Goal: Task Accomplishment & Management: Manage account settings

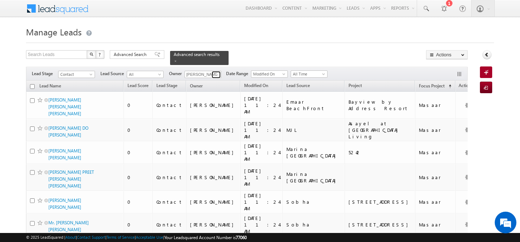
click at [217, 72] on span at bounding box center [217, 75] width 6 height 6
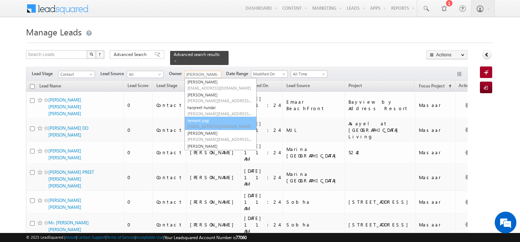
scroll to position [79, 0]
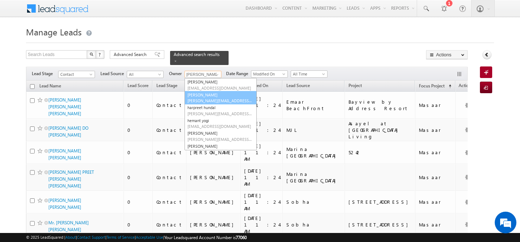
click at [215, 98] on span "[PERSON_NAME][EMAIL_ADDRESS][PERSON_NAME][DOMAIN_NAME]" at bounding box center [219, 100] width 65 height 5
type input "[PERSON_NAME]"
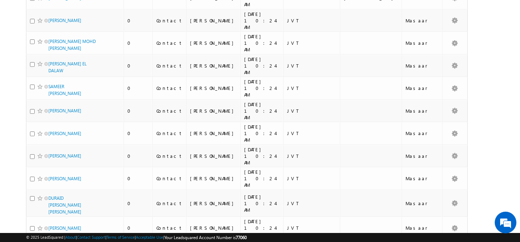
scroll to position [0, 0]
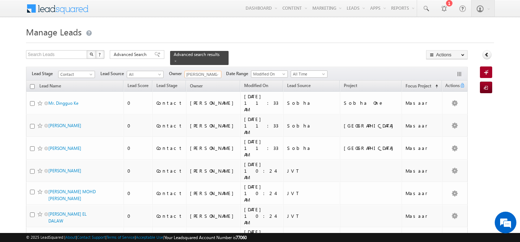
click at [33, 84] on input "checkbox" at bounding box center [32, 86] width 5 height 5
checkbox input "true"
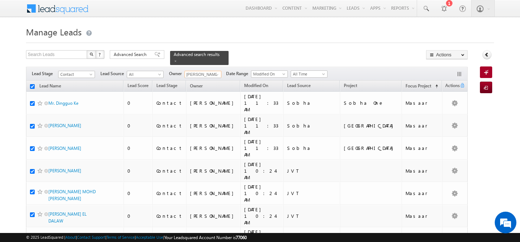
checkbox input "true"
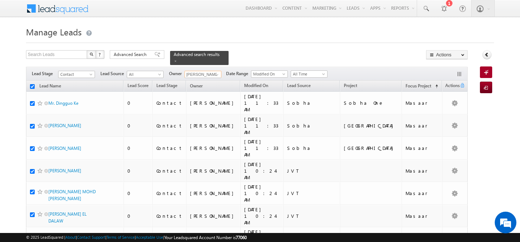
checkbox input "true"
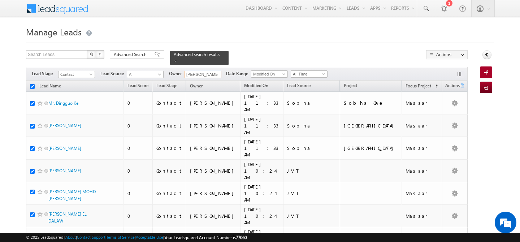
checkbox input "true"
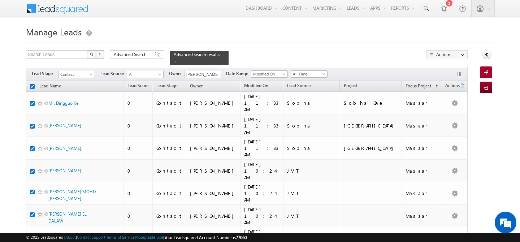
checkbox input "true"
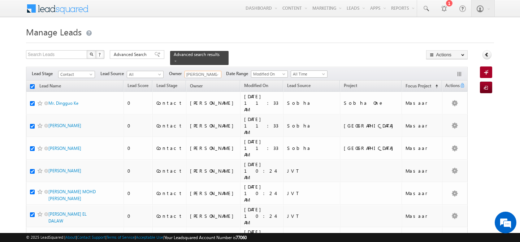
checkbox input "true"
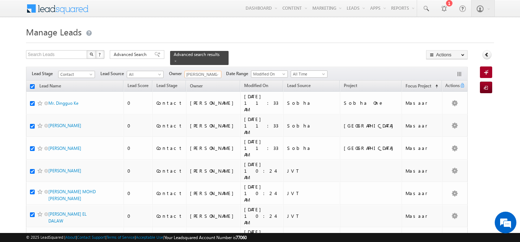
checkbox input "true"
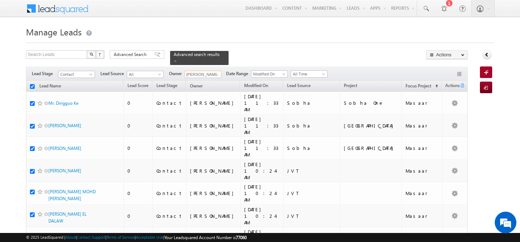
checkbox input "true"
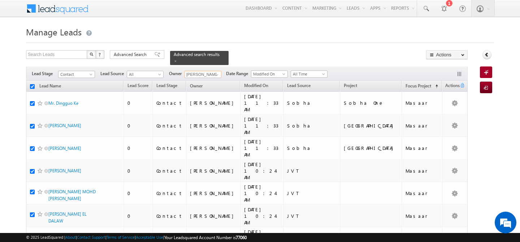
checkbox input "true"
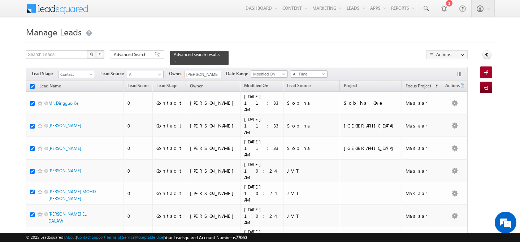
checkbox input "true"
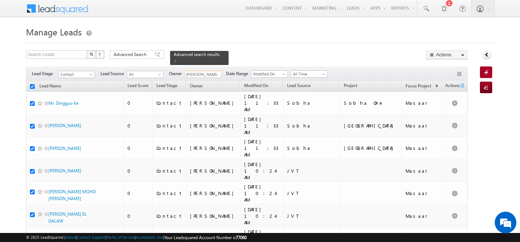
checkbox input "true"
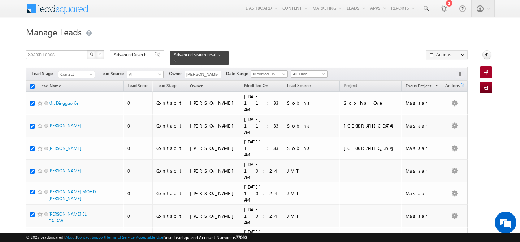
checkbox input "true"
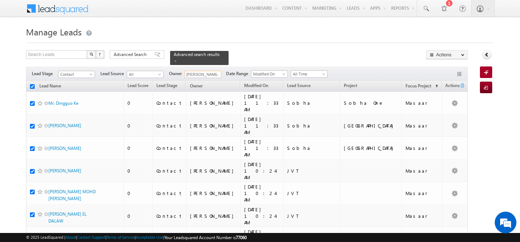
checkbox input "true"
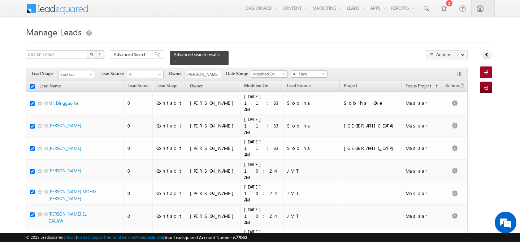
checkbox input "true"
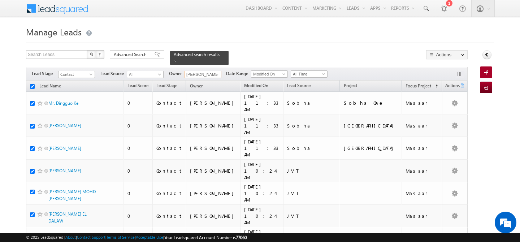
checkbox input "true"
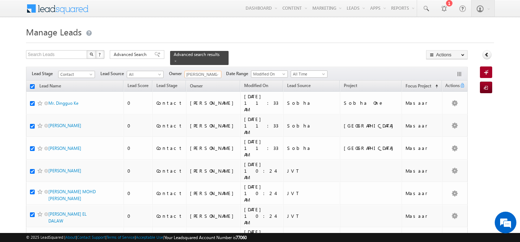
checkbox input "true"
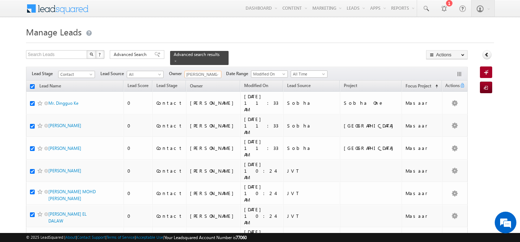
checkbox input "true"
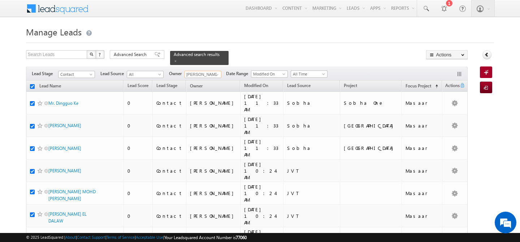
checkbox input "true"
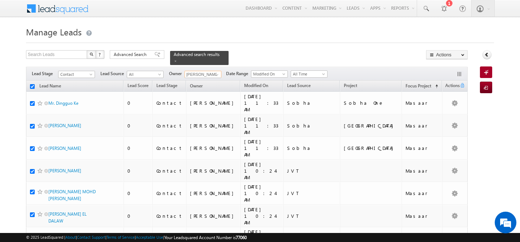
checkbox input "true"
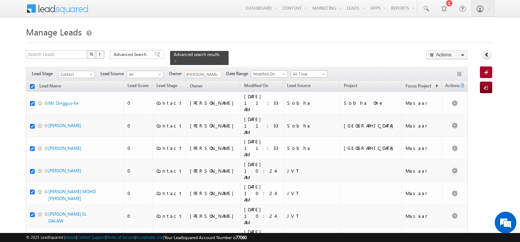
checkbox input "true"
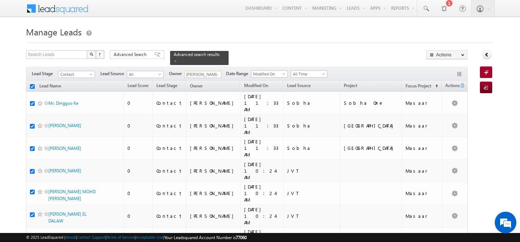
checkbox input "true"
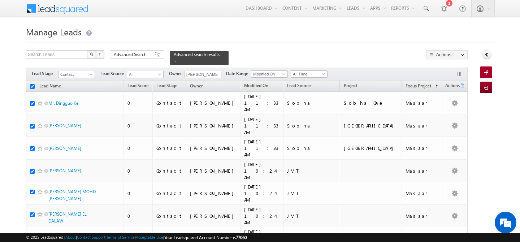
checkbox input "true"
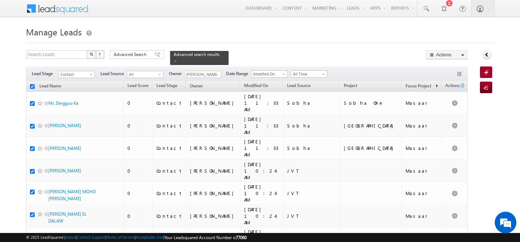
checkbox input "true"
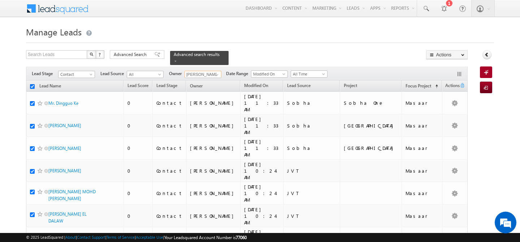
checkbox input "true"
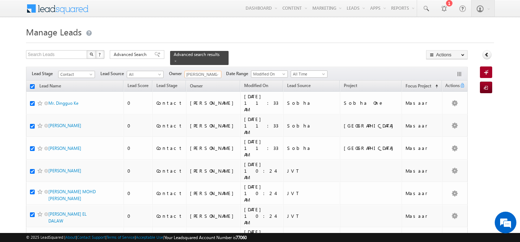
checkbox input "true"
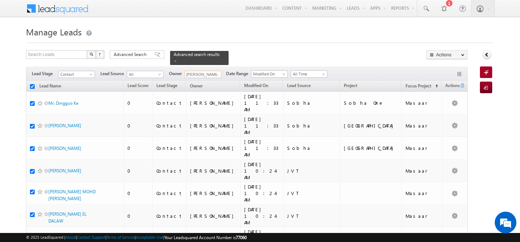
checkbox input "true"
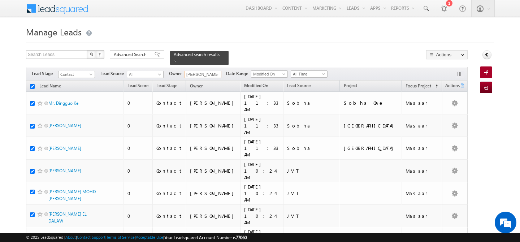
checkbox input "true"
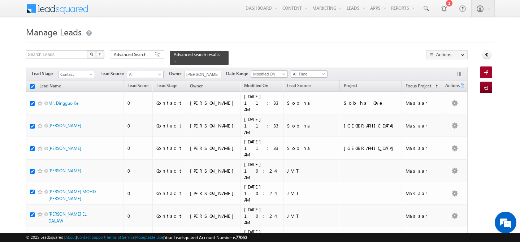
checkbox input "true"
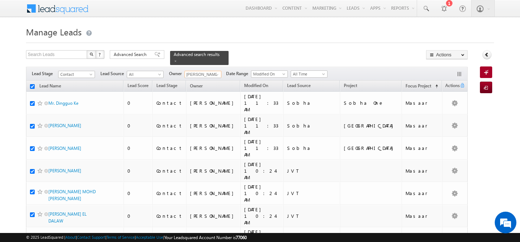
checkbox input "true"
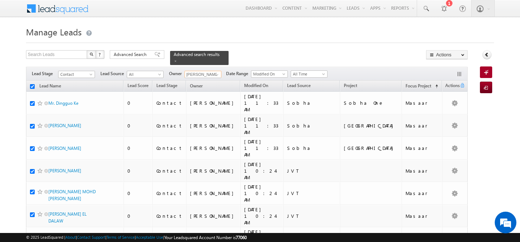
checkbox input "true"
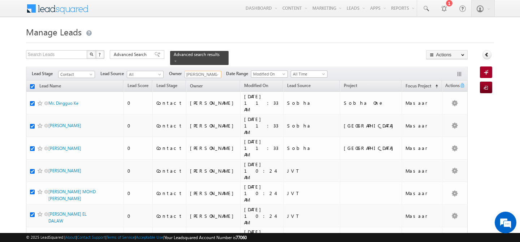
checkbox input "true"
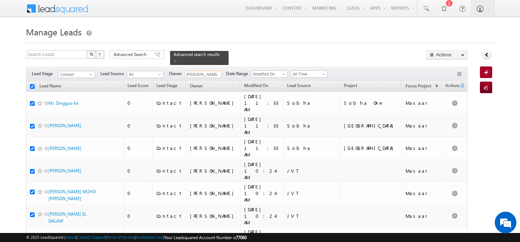
checkbox input "true"
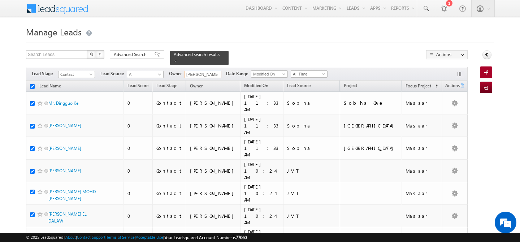
checkbox input "true"
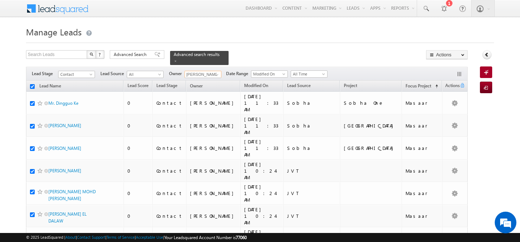
checkbox input "true"
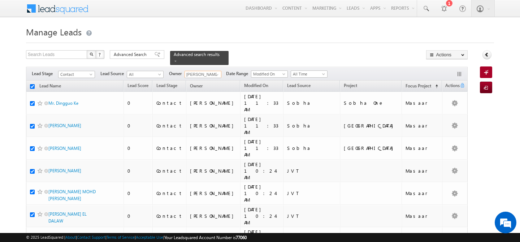
checkbox input "true"
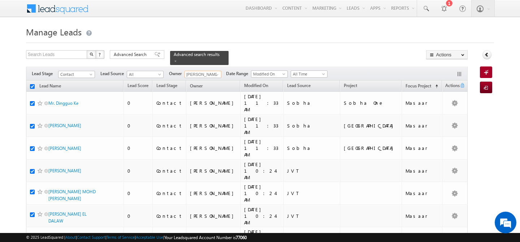
checkbox input "true"
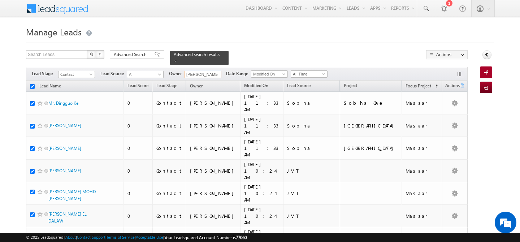
checkbox input "true"
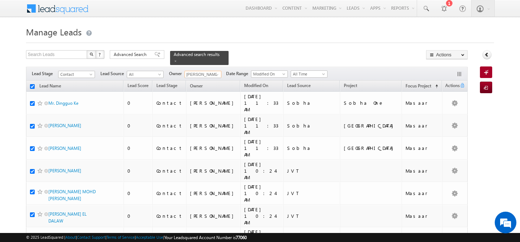
checkbox input "true"
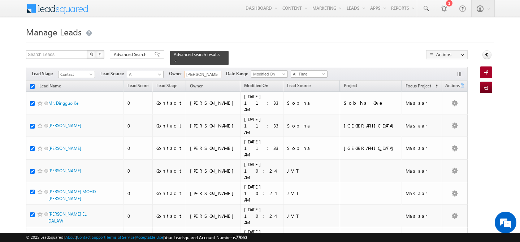
checkbox input "true"
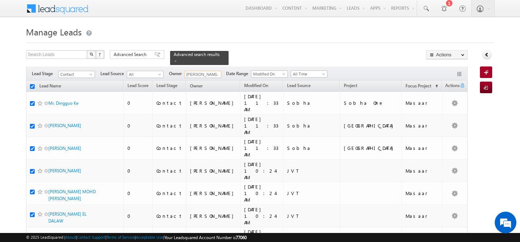
checkbox input "true"
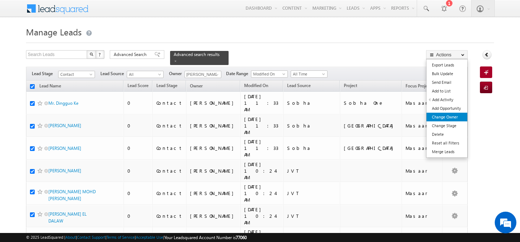
click at [446, 119] on link "Change Owner" at bounding box center [446, 117] width 41 height 9
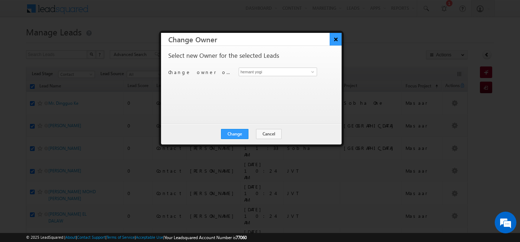
click at [337, 41] on button "×" at bounding box center [335, 39] width 12 height 13
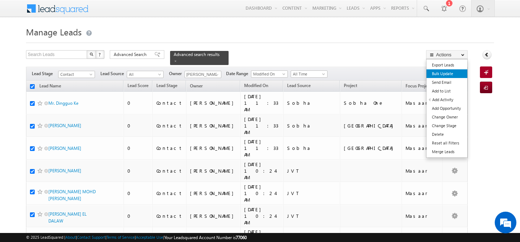
click at [451, 75] on link "Bulk Update" at bounding box center [446, 73] width 41 height 9
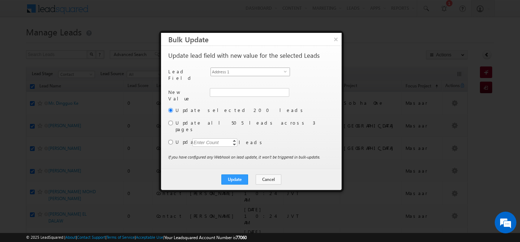
click at [283, 71] on span "Address 1" at bounding box center [247, 72] width 73 height 8
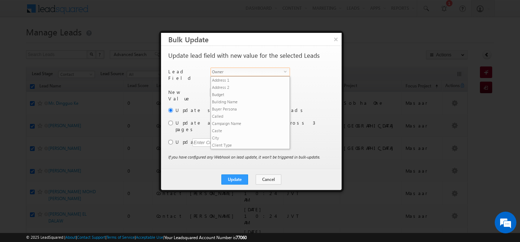
scroll to position [282, 0]
click at [283, 71] on span "Owner" at bounding box center [247, 72] width 73 height 8
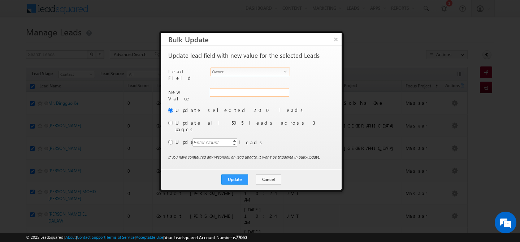
click at [252, 93] on div "Address 1" at bounding box center [249, 96] width 78 height 16
click at [236, 88] on input "hemant yogi" at bounding box center [249, 92] width 79 height 9
click at [230, 100] on link "Gurpreet Singh gurpreet.singh@indglobal.ae" at bounding box center [249, 104] width 79 height 14
click at [172, 121] on input "radio" at bounding box center [170, 123] width 5 height 5
click at [234, 174] on button "Update" at bounding box center [234, 179] width 27 height 10
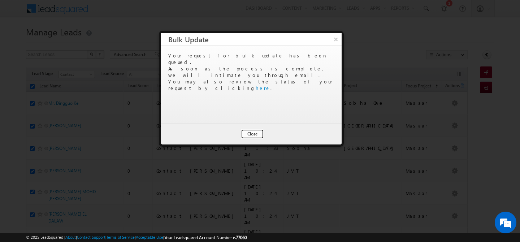
click at [253, 132] on button "Close" at bounding box center [252, 134] width 23 height 10
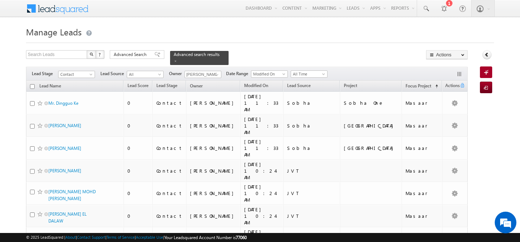
click at [33, 84] on input "checkbox" at bounding box center [32, 86] width 5 height 5
checkbox input "true"
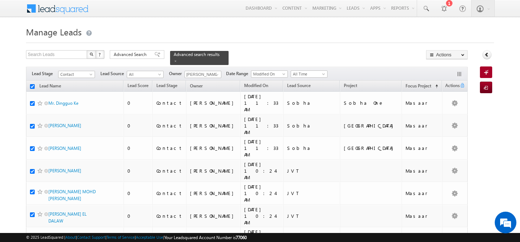
checkbox input "true"
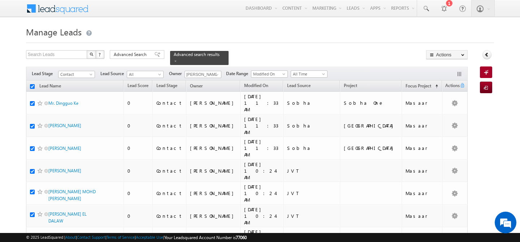
checkbox input "true"
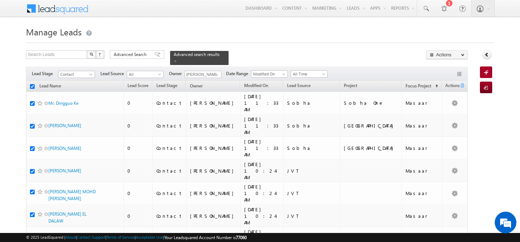
checkbox input "true"
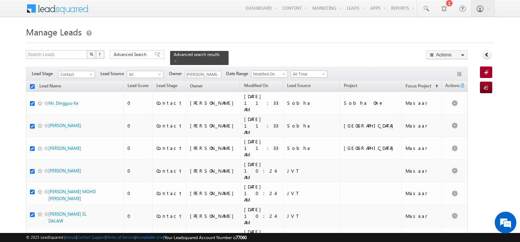
checkbox input "true"
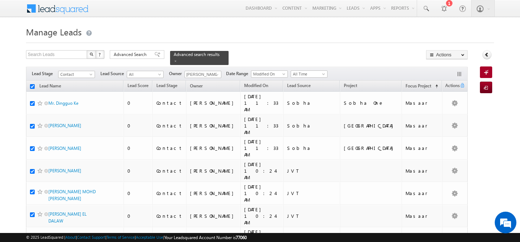
checkbox input "true"
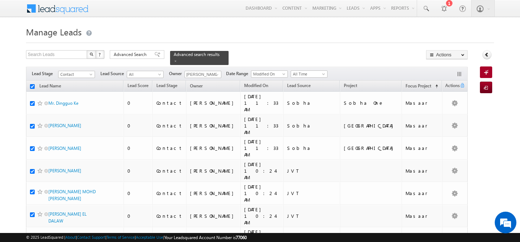
checkbox input "true"
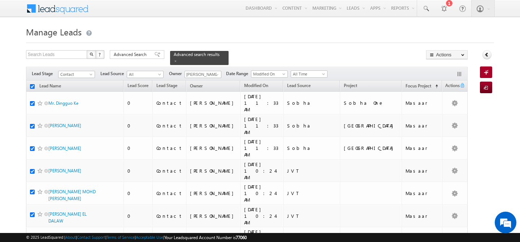
checkbox input "true"
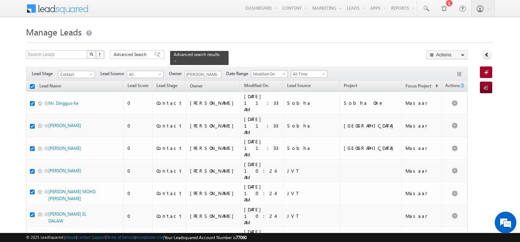
checkbox input "true"
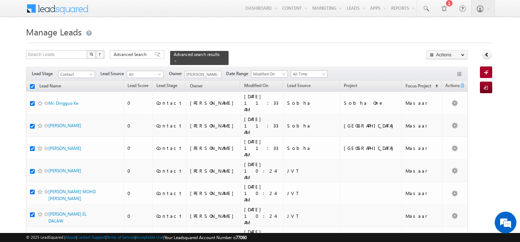
checkbox input "true"
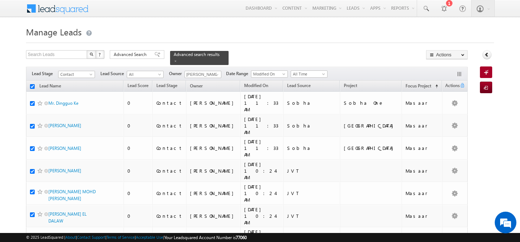
checkbox input "true"
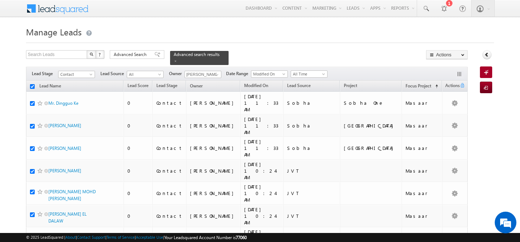
checkbox input "true"
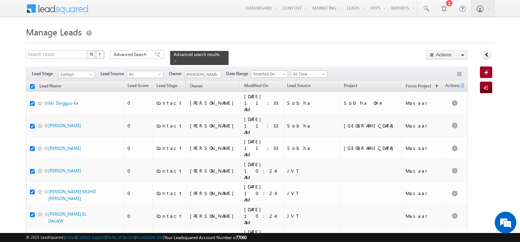
checkbox input "true"
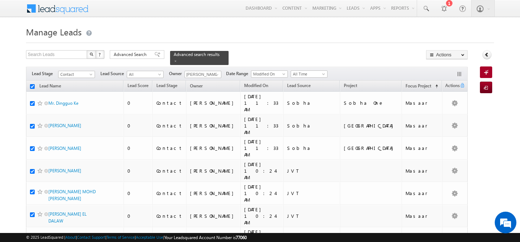
checkbox input "true"
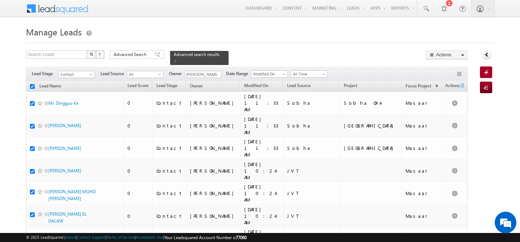
checkbox input "true"
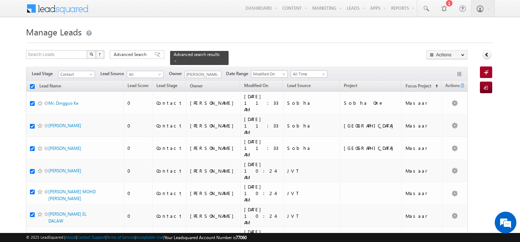
checkbox input "true"
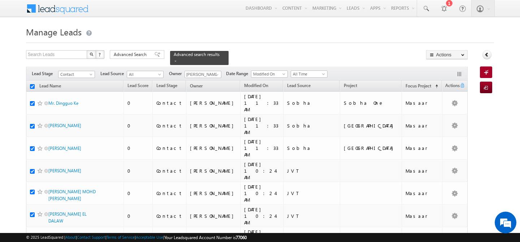
checkbox input "true"
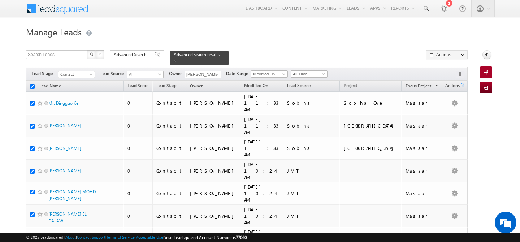
checkbox input "true"
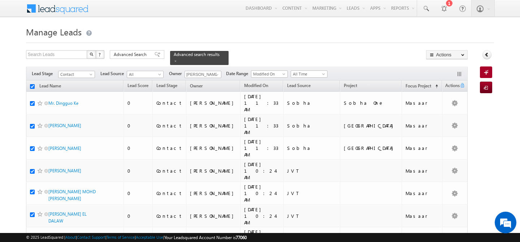
checkbox input "true"
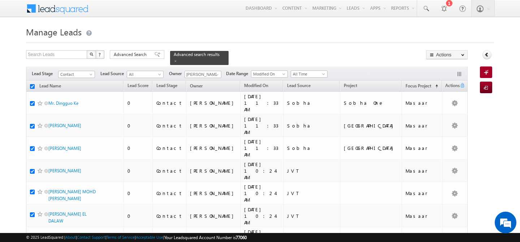
checkbox input "true"
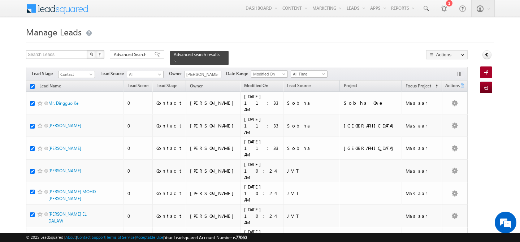
checkbox input "true"
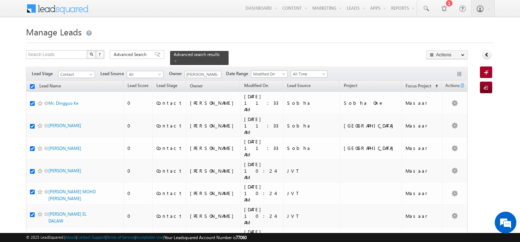
checkbox input "true"
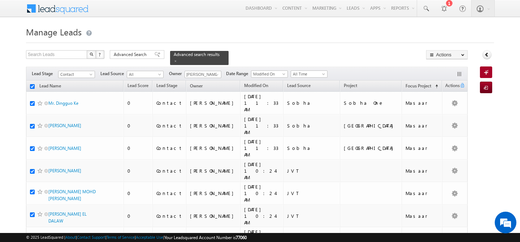
checkbox input "true"
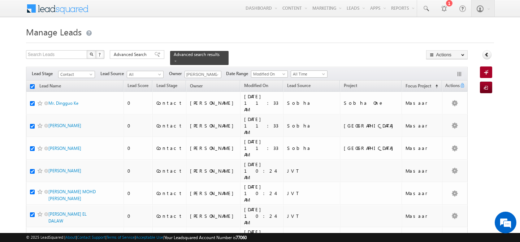
checkbox input "true"
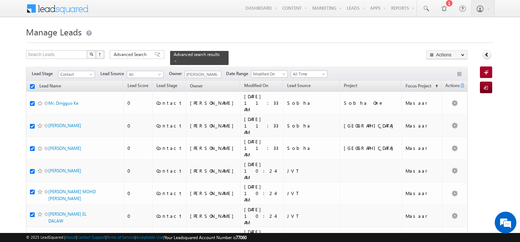
checkbox input "true"
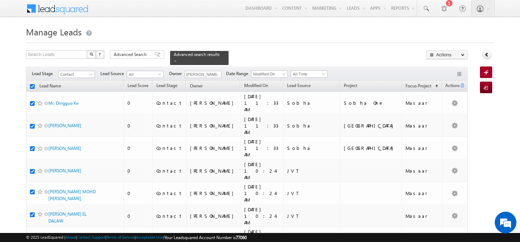
checkbox input "true"
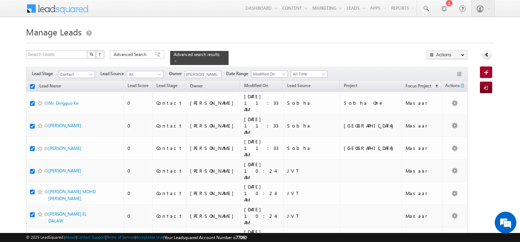
checkbox input "true"
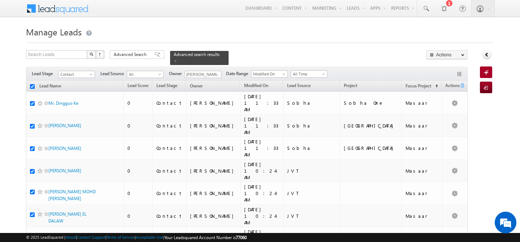
checkbox input "true"
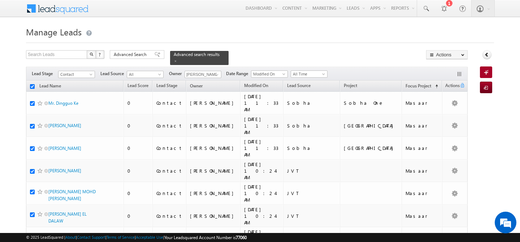
checkbox input "true"
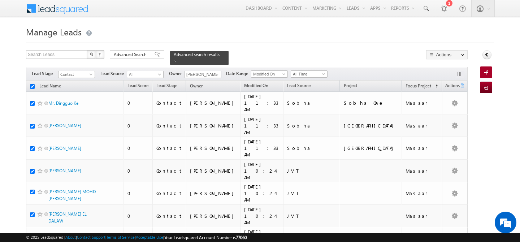
checkbox input "true"
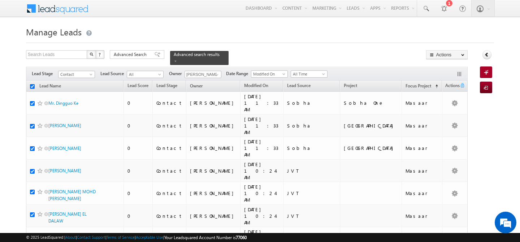
checkbox input "true"
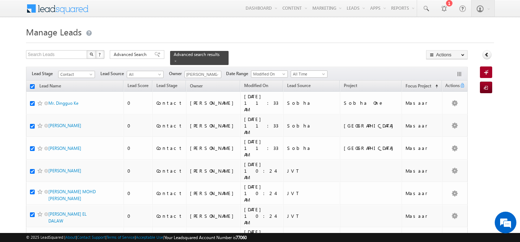
checkbox input "true"
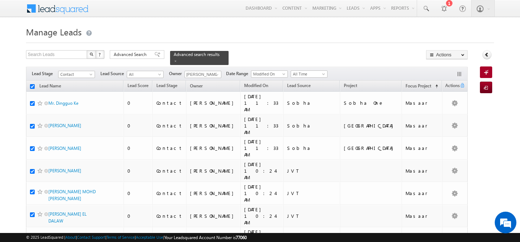
checkbox input "true"
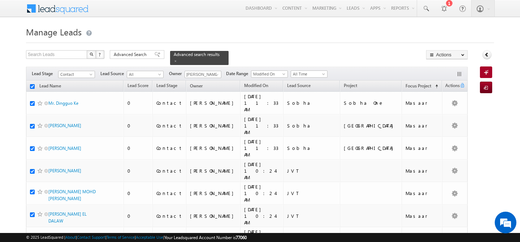
checkbox input "true"
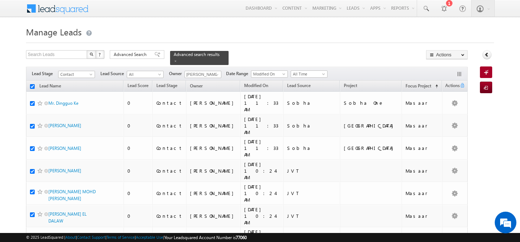
checkbox input "true"
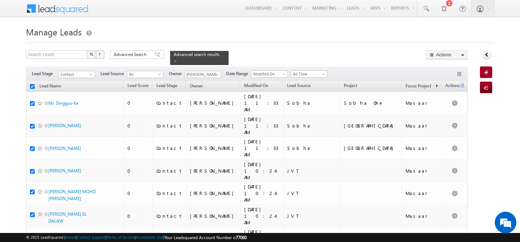
checkbox input "true"
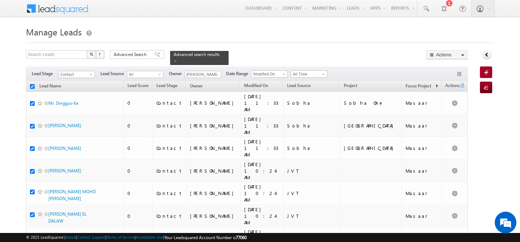
checkbox input "true"
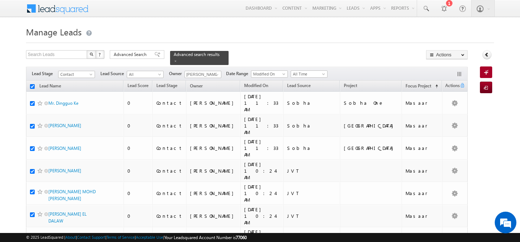
checkbox input "true"
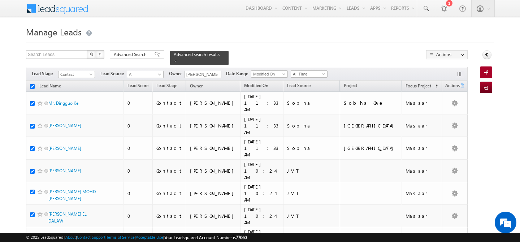
checkbox input "true"
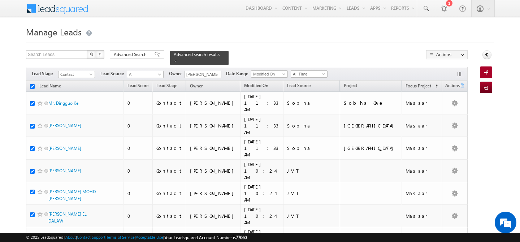
checkbox input "true"
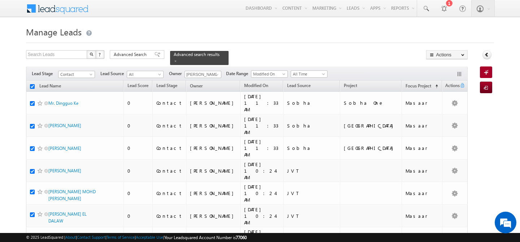
checkbox input "true"
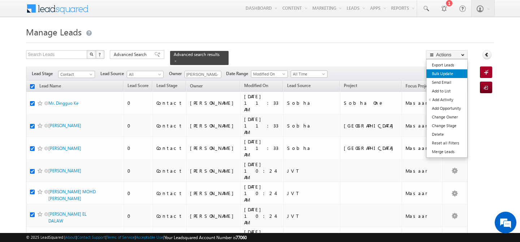
click at [446, 74] on link "Bulk Update" at bounding box center [446, 73] width 41 height 9
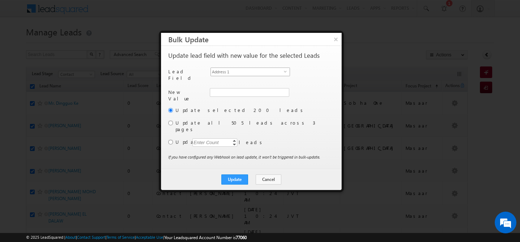
click at [281, 72] on span "Address 1" at bounding box center [247, 72] width 73 height 8
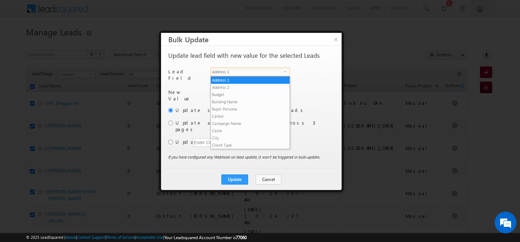
scroll to position [282, 0]
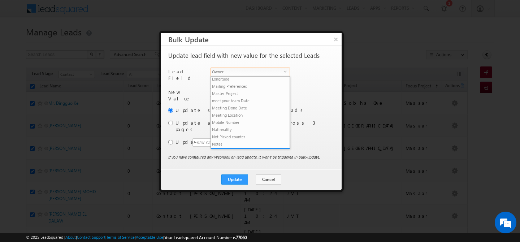
click at [281, 72] on span "Owner" at bounding box center [247, 72] width 73 height 8
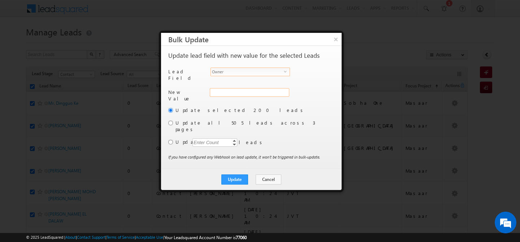
click at [231, 89] on div "Address 1" at bounding box center [249, 96] width 78 height 16
click at [231, 89] on input "hemant yogi" at bounding box center [249, 92] width 79 height 9
click at [227, 97] on link "Gurpreet Singh gurpreet.singh@indglobal.ae" at bounding box center [249, 104] width 79 height 14
click at [170, 121] on input "radio" at bounding box center [170, 123] width 5 height 5
click at [239, 174] on button "Update" at bounding box center [234, 179] width 27 height 10
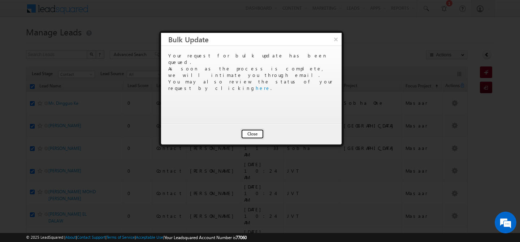
click at [248, 135] on button "Close" at bounding box center [252, 134] width 23 height 10
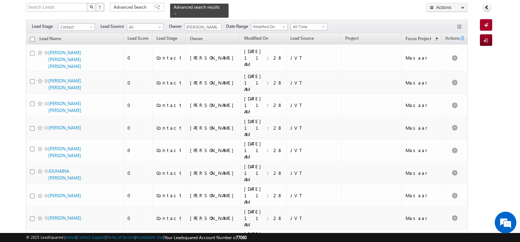
scroll to position [0, 0]
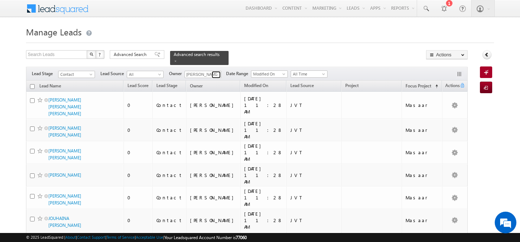
click at [216, 72] on span at bounding box center [217, 75] width 6 height 6
click at [216, 79] on link "Akash Sinha akash.sinha@indglobal.ae" at bounding box center [220, 85] width 72 height 14
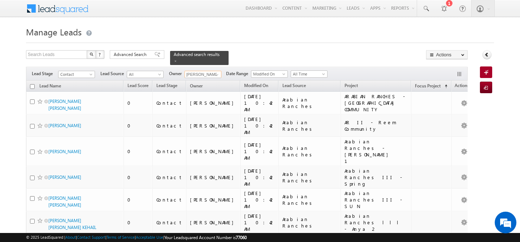
click at [30, 84] on input "checkbox" at bounding box center [32, 86] width 5 height 5
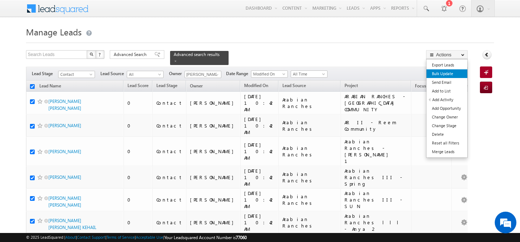
click at [450, 71] on link "Bulk Update" at bounding box center [446, 73] width 41 height 9
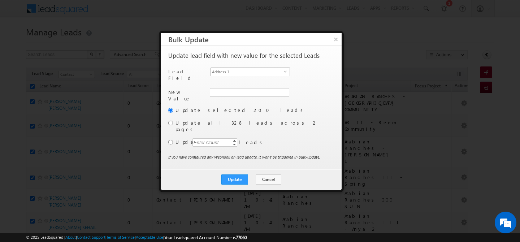
click at [262, 69] on span "Address 1" at bounding box center [247, 72] width 73 height 8
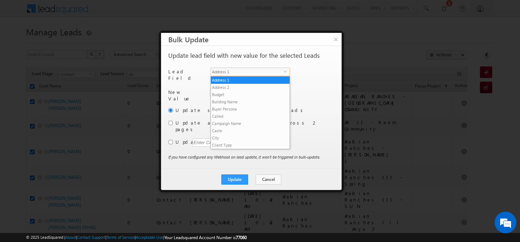
scroll to position [282, 0]
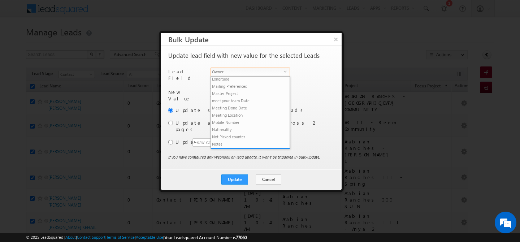
click at [262, 69] on span "Owner" at bounding box center [247, 72] width 73 height 8
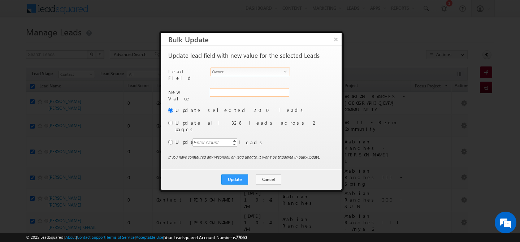
click at [241, 91] on div "Address 1" at bounding box center [249, 96] width 78 height 16
click at [241, 91] on input "hemant yogi" at bounding box center [249, 92] width 79 height 9
click at [222, 104] on span "[EMAIL_ADDRESS][DOMAIN_NAME]" at bounding box center [245, 106] width 65 height 5
click at [169, 121] on input "radio" at bounding box center [170, 123] width 5 height 5
click at [230, 174] on button "Update" at bounding box center [234, 179] width 27 height 10
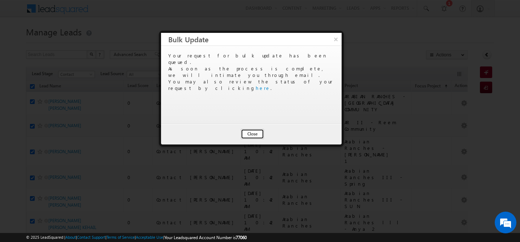
click at [250, 136] on button "Close" at bounding box center [252, 134] width 23 height 10
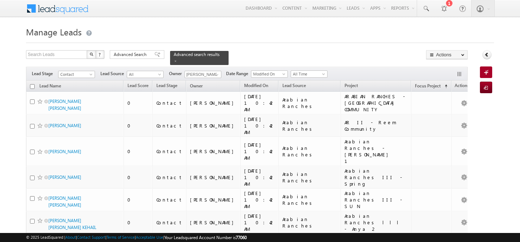
click at [30, 84] on input "checkbox" at bounding box center [32, 86] width 5 height 5
checkbox input "true"
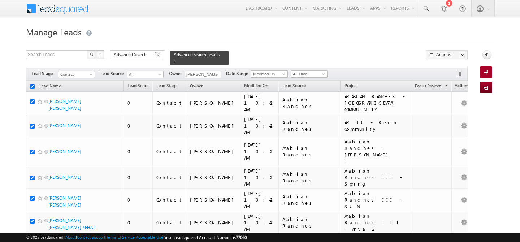
checkbox input "true"
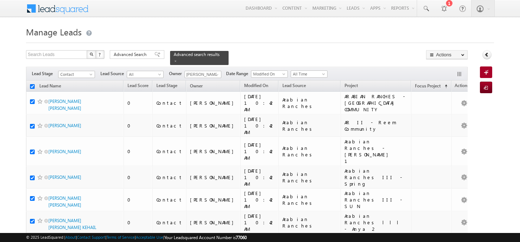
checkbox input "true"
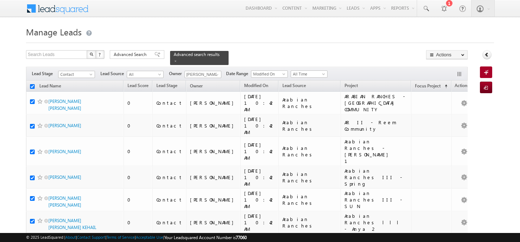
checkbox input "true"
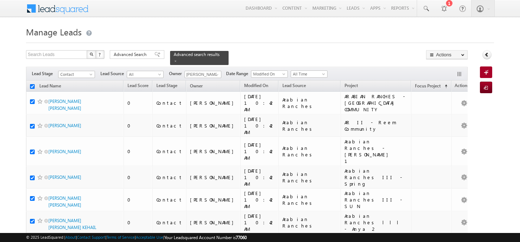
checkbox input "true"
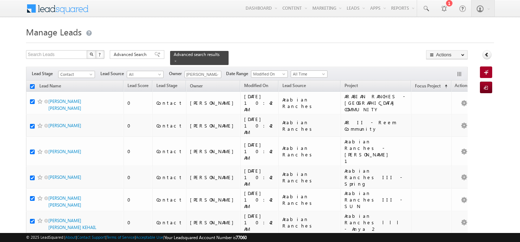
checkbox input "true"
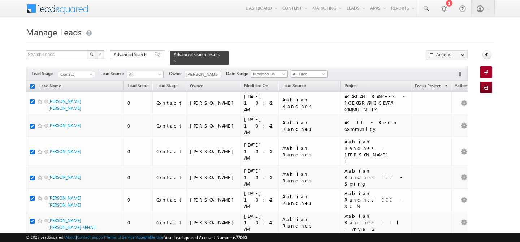
checkbox input "true"
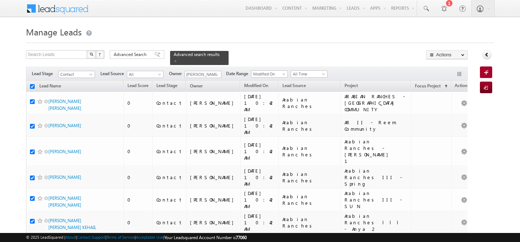
checkbox input "true"
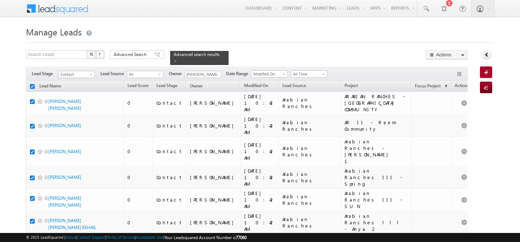
checkbox input "true"
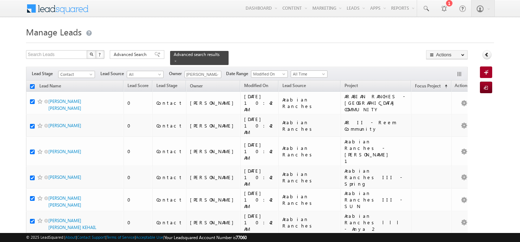
checkbox input "true"
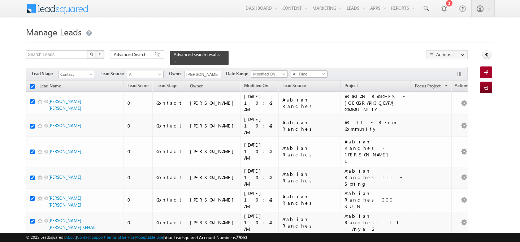
checkbox input "true"
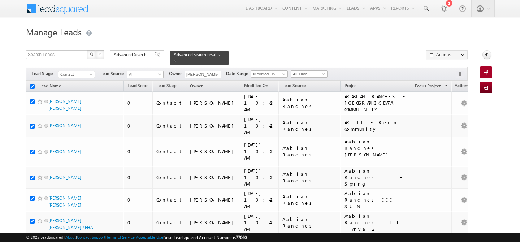
checkbox input "true"
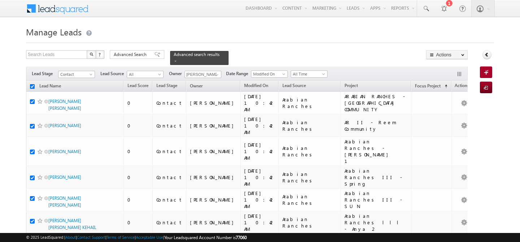
checkbox input "true"
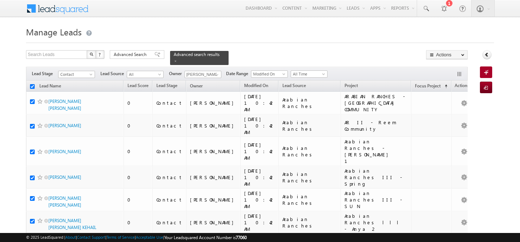
checkbox input "true"
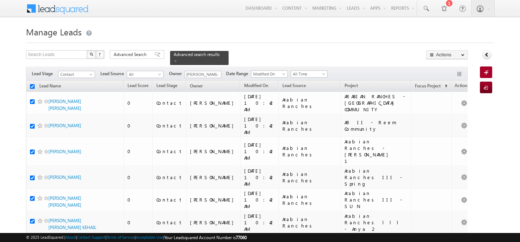
checkbox input "true"
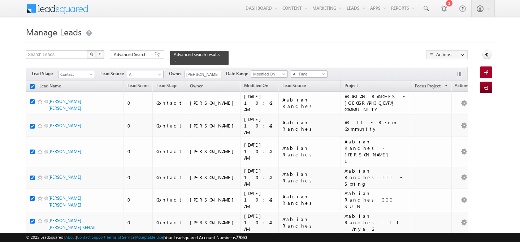
checkbox input "true"
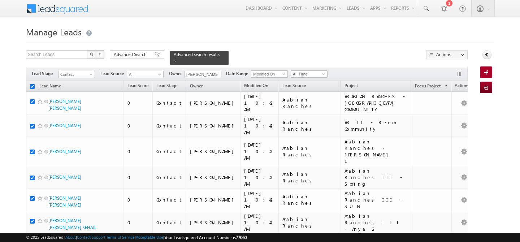
checkbox input "true"
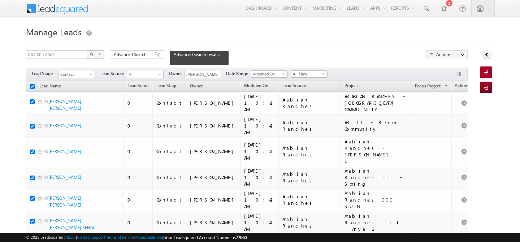
checkbox input "true"
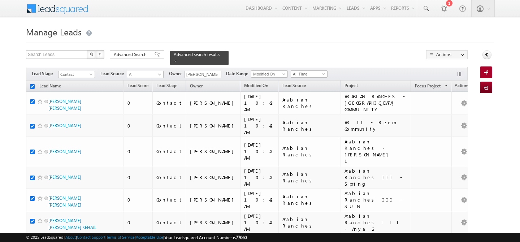
checkbox input "true"
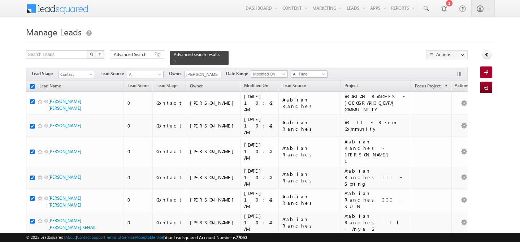
checkbox input "true"
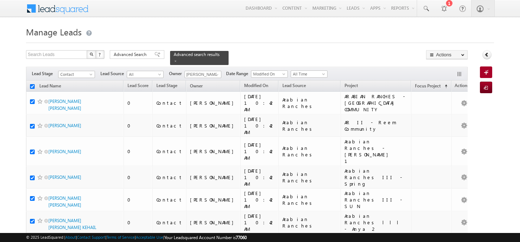
checkbox input "true"
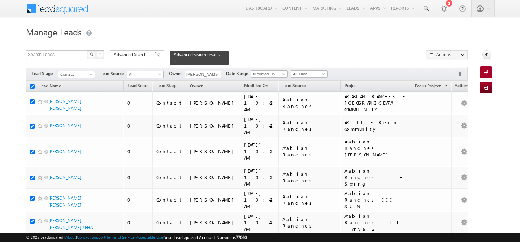
checkbox input "true"
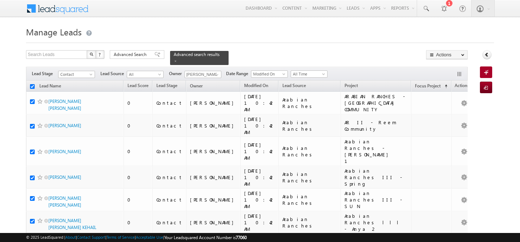
checkbox input "true"
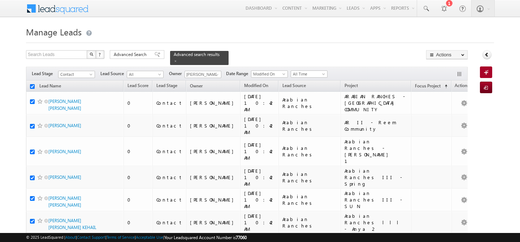
checkbox input "true"
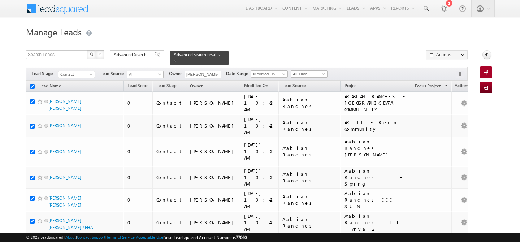
checkbox input "true"
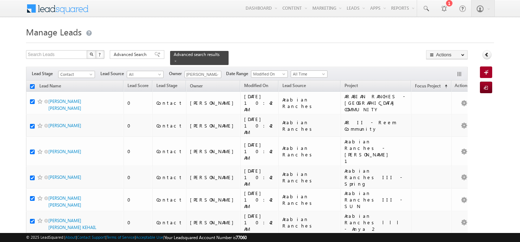
checkbox input "true"
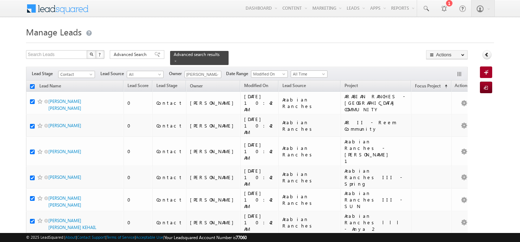
checkbox input "true"
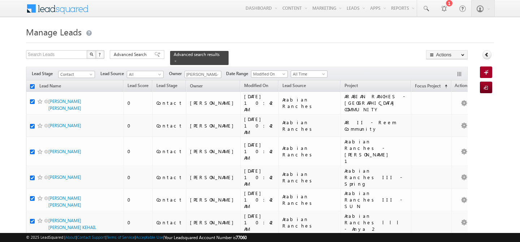
checkbox input "true"
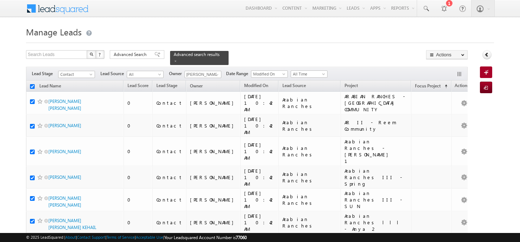
checkbox input "true"
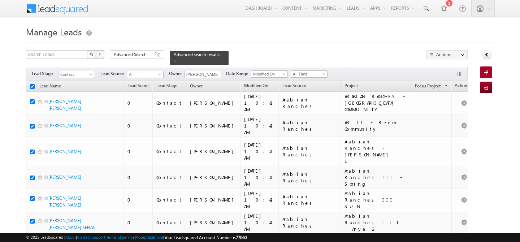
checkbox input "true"
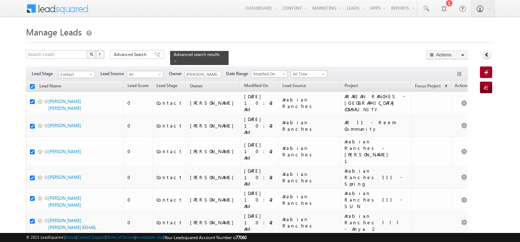
checkbox input "true"
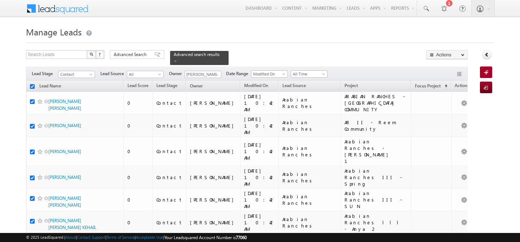
checkbox input "true"
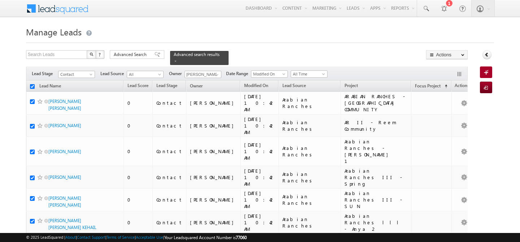
checkbox input "true"
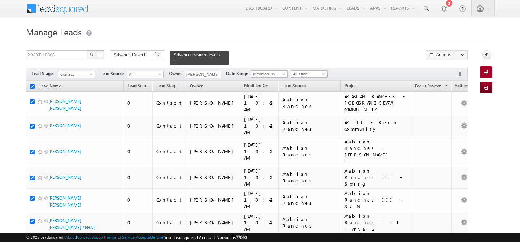
checkbox input "true"
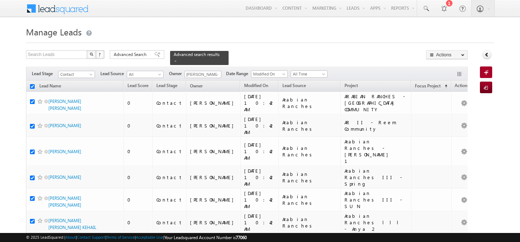
checkbox input "true"
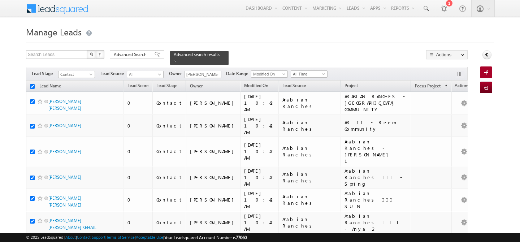
checkbox input "true"
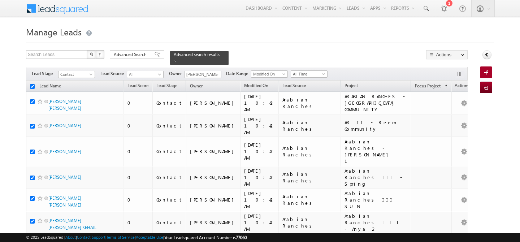
checkbox input "true"
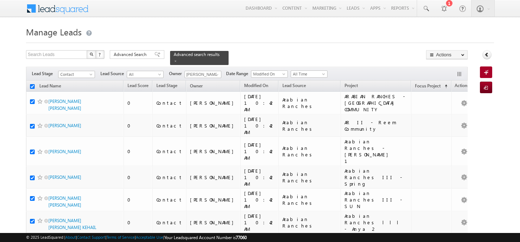
checkbox input "true"
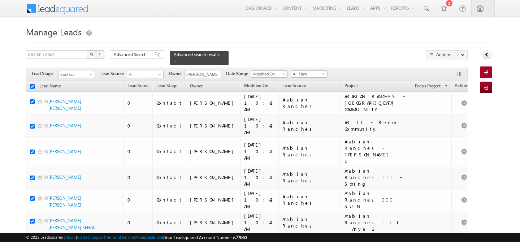
checkbox input "true"
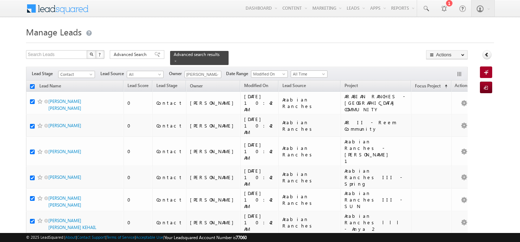
checkbox input "true"
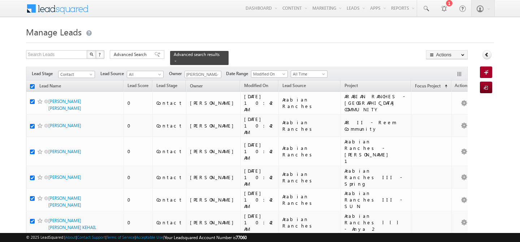
checkbox input "true"
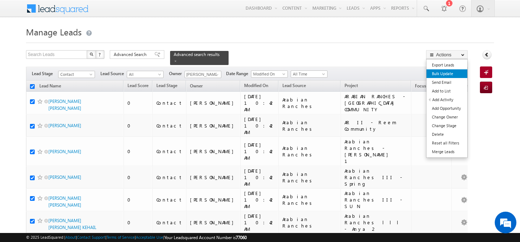
click at [450, 73] on link "Bulk Update" at bounding box center [446, 73] width 41 height 9
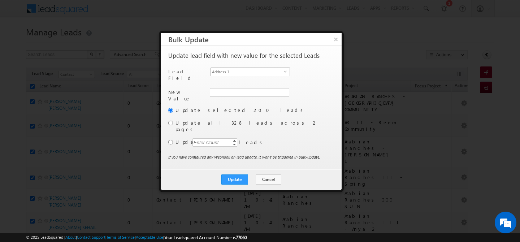
click at [267, 71] on span "Address 1" at bounding box center [247, 72] width 73 height 8
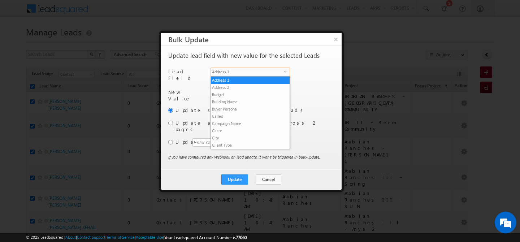
scroll to position [282, 0]
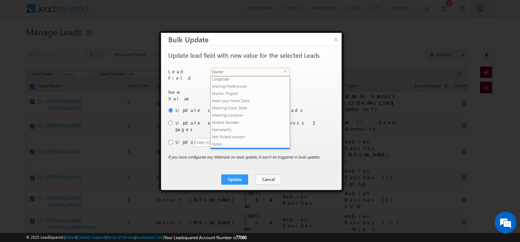
click at [267, 71] on span "Owner" at bounding box center [247, 72] width 73 height 8
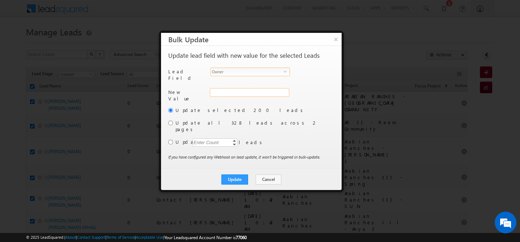
click at [241, 92] on div "Address 1" at bounding box center [249, 96] width 78 height 16
click at [241, 92] on input "hemant yogi" at bounding box center [249, 92] width 79 height 9
click at [223, 104] on span "[EMAIL_ADDRESS][DOMAIN_NAME]" at bounding box center [245, 106] width 65 height 5
click at [171, 121] on input "radio" at bounding box center [170, 123] width 5 height 5
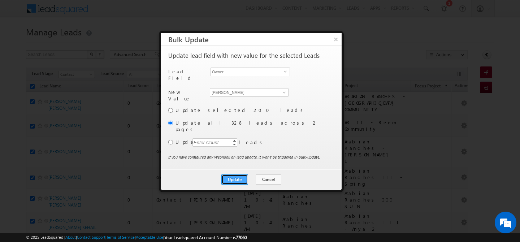
click at [238, 174] on button "Update" at bounding box center [234, 179] width 27 height 10
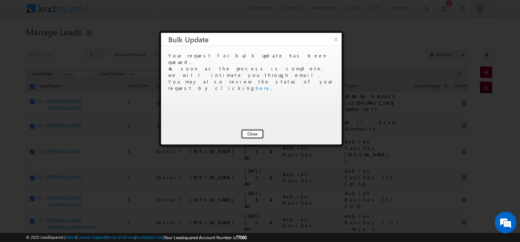
click at [251, 135] on button "Close" at bounding box center [252, 134] width 23 height 10
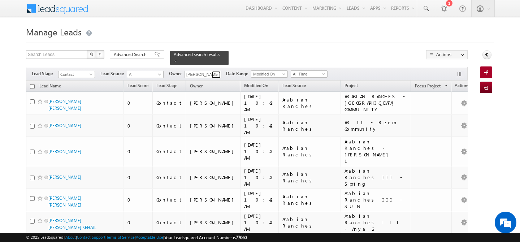
click at [218, 72] on span at bounding box center [217, 75] width 6 height 6
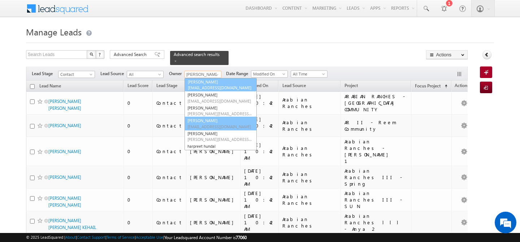
scroll to position [45, 0]
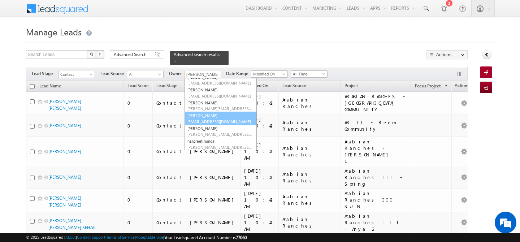
click at [214, 112] on link "[PERSON_NAME] [PERSON_NAME][EMAIL_ADDRESS][DOMAIN_NAME]" at bounding box center [220, 119] width 72 height 14
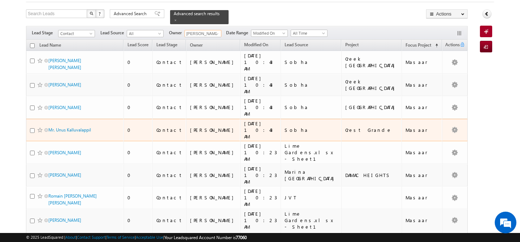
scroll to position [0, 0]
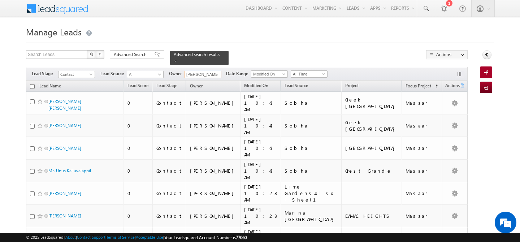
click at [32, 84] on input "checkbox" at bounding box center [32, 86] width 5 height 5
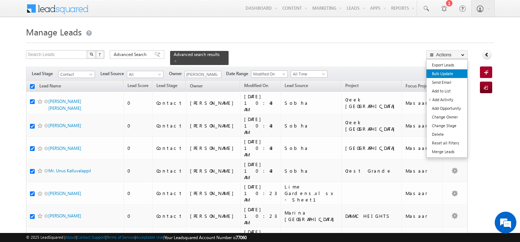
click at [451, 77] on link "Bulk Update" at bounding box center [446, 73] width 41 height 9
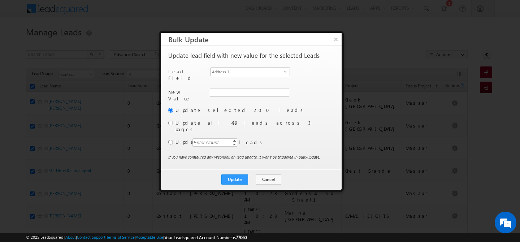
click at [264, 71] on span "Address 1" at bounding box center [247, 72] width 73 height 8
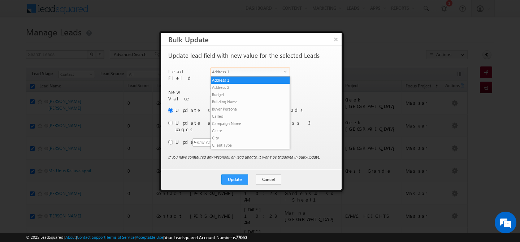
scroll to position [282, 0]
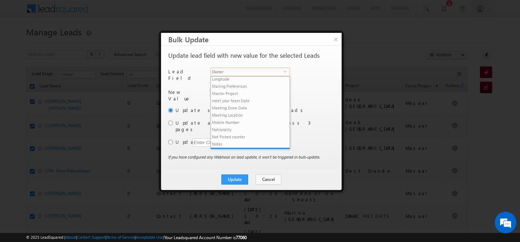
click at [258, 71] on span "Owner" at bounding box center [247, 72] width 73 height 8
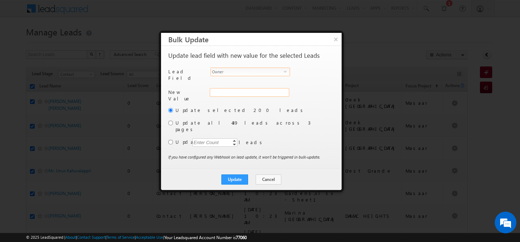
click at [231, 91] on div "Address 1" at bounding box center [249, 96] width 78 height 16
click at [231, 91] on input "hemant yogi" at bounding box center [249, 92] width 79 height 9
click at [238, 99] on link "[PERSON_NAME] [PERSON_NAME][EMAIL_ADDRESS][DOMAIN_NAME]" at bounding box center [249, 104] width 79 height 14
click at [172, 121] on input "radio" at bounding box center [170, 123] width 5 height 5
click at [232, 174] on button "Update" at bounding box center [234, 179] width 27 height 10
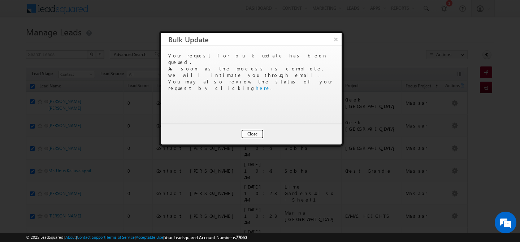
click at [258, 136] on button "Close" at bounding box center [252, 134] width 23 height 10
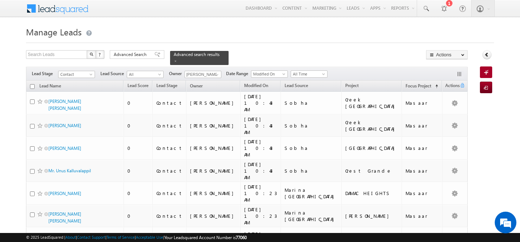
click at [32, 84] on input "checkbox" at bounding box center [32, 86] width 5 height 5
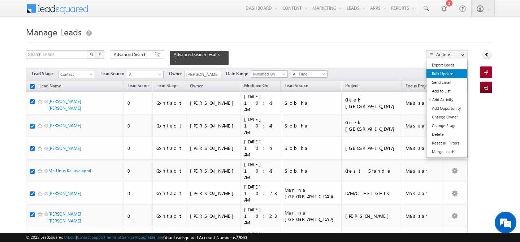
click at [456, 75] on link "Bulk Update" at bounding box center [446, 73] width 41 height 9
click at [450, 74] on link "Bulk Update" at bounding box center [446, 73] width 41 height 9
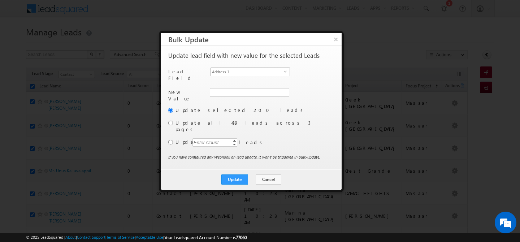
click at [262, 70] on span "Address 1" at bounding box center [247, 72] width 73 height 8
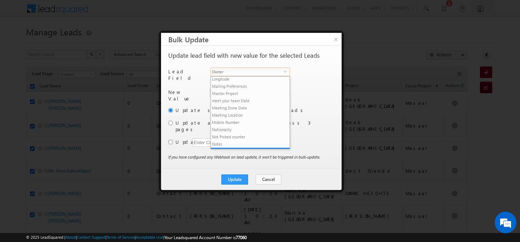
click at [262, 70] on span "Owner" at bounding box center [247, 72] width 73 height 8
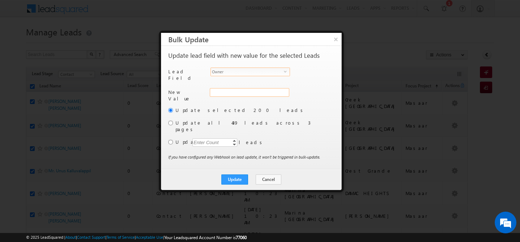
click at [241, 92] on div "Address 1" at bounding box center [249, 96] width 78 height 16
click at [241, 92] on input "hemant yogi" at bounding box center [249, 92] width 79 height 9
click at [229, 100] on link "[PERSON_NAME] [PERSON_NAME][EMAIL_ADDRESS][DOMAIN_NAME]" at bounding box center [249, 104] width 79 height 14
click at [233, 174] on button "Update" at bounding box center [234, 179] width 27 height 10
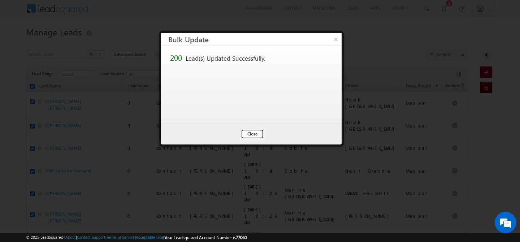
click at [249, 135] on button "Close" at bounding box center [252, 134] width 23 height 10
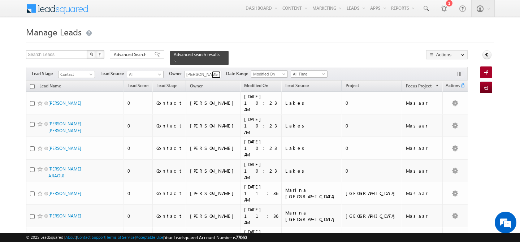
click at [216, 72] on span at bounding box center [217, 75] width 6 height 6
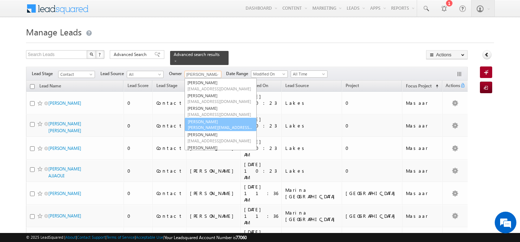
scroll to position [0, 0]
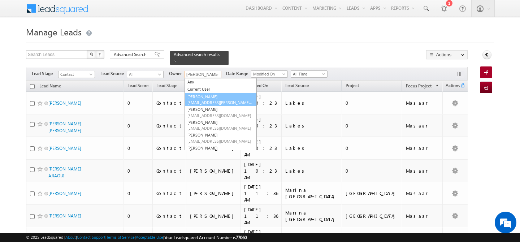
click at [212, 95] on link "[PERSON_NAME] [EMAIL_ADDRESS][PERSON_NAME][DOMAIN_NAME]" at bounding box center [220, 100] width 72 height 14
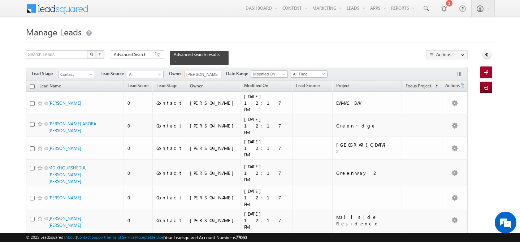
click at [30, 84] on input "checkbox" at bounding box center [32, 86] width 5 height 5
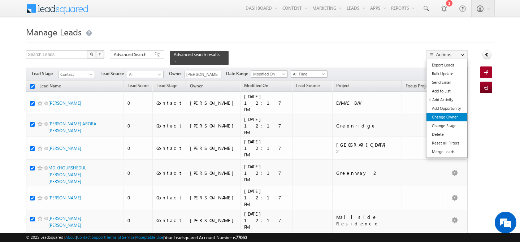
click at [452, 115] on link "Change Owner" at bounding box center [446, 117] width 41 height 9
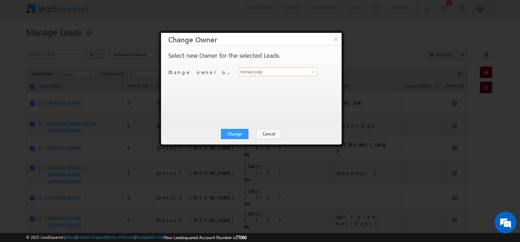
click at [262, 73] on input "hemant yogi" at bounding box center [278, 71] width 78 height 9
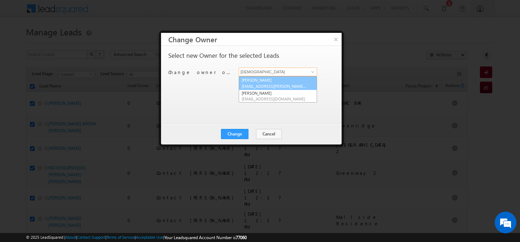
click at [257, 86] on span "[EMAIL_ADDRESS][PERSON_NAME][DOMAIN_NAME]" at bounding box center [273, 85] width 65 height 5
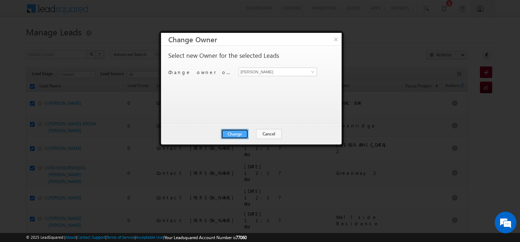
click at [235, 137] on button "Change" at bounding box center [234, 134] width 27 height 10
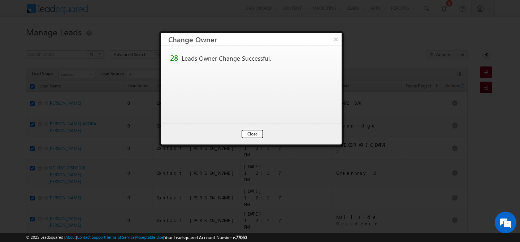
click at [255, 137] on button "Close" at bounding box center [252, 134] width 23 height 10
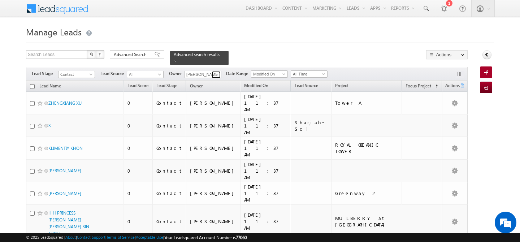
click at [218, 72] on span at bounding box center [217, 75] width 6 height 6
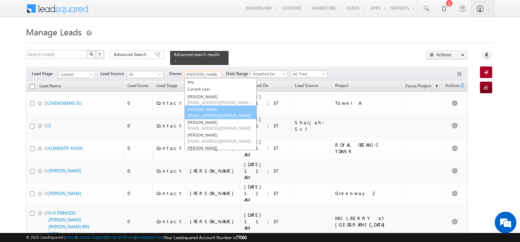
click at [216, 105] on link "[PERSON_NAME] [PERSON_NAME][EMAIL_ADDRESS][DOMAIN_NAME]" at bounding box center [220, 112] width 72 height 14
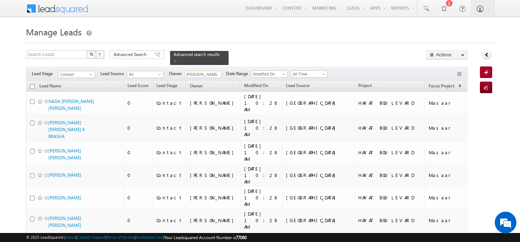
click at [32, 84] on input "checkbox" at bounding box center [32, 86] width 5 height 5
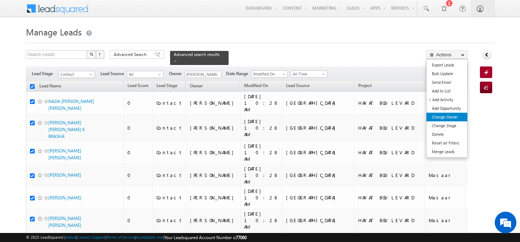
click at [442, 116] on link "Change Owner" at bounding box center [446, 117] width 41 height 9
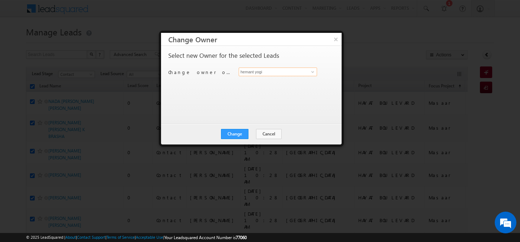
click at [260, 74] on input "hemant yogi" at bounding box center [278, 71] width 78 height 9
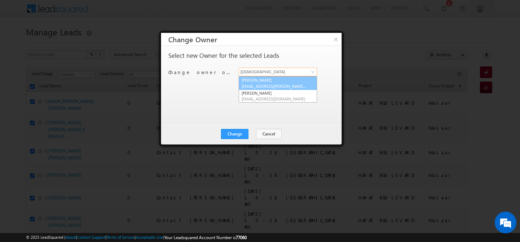
click at [266, 82] on link "[PERSON_NAME] [EMAIL_ADDRESS][PERSON_NAME][DOMAIN_NAME]" at bounding box center [278, 83] width 78 height 14
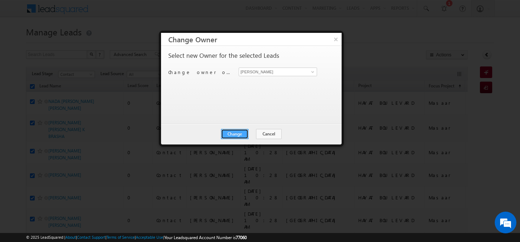
click at [236, 135] on button "Change" at bounding box center [234, 134] width 27 height 10
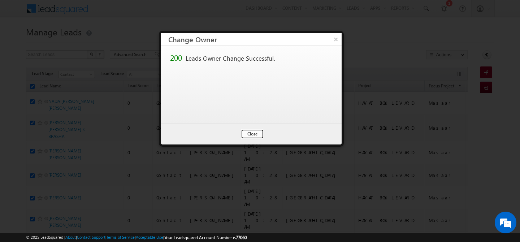
click at [252, 135] on button "Close" at bounding box center [252, 134] width 23 height 10
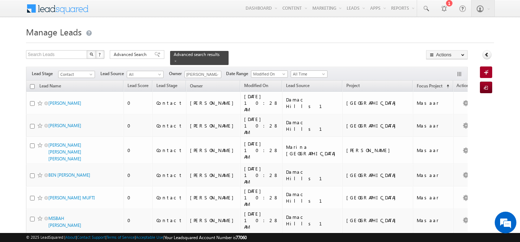
click at [34, 84] on input "checkbox" at bounding box center [32, 86] width 5 height 5
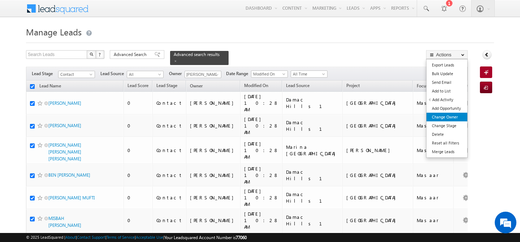
click at [449, 119] on link "Change Owner" at bounding box center [446, 117] width 41 height 9
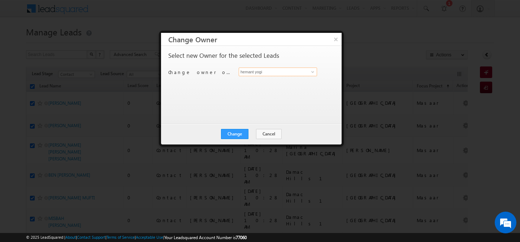
click at [287, 71] on input "hemant yogi" at bounding box center [278, 71] width 78 height 9
click at [289, 83] on span "[PERSON_NAME][EMAIL_ADDRESS][DOMAIN_NAME]" at bounding box center [273, 85] width 65 height 5
click at [235, 132] on button "Change" at bounding box center [234, 134] width 27 height 10
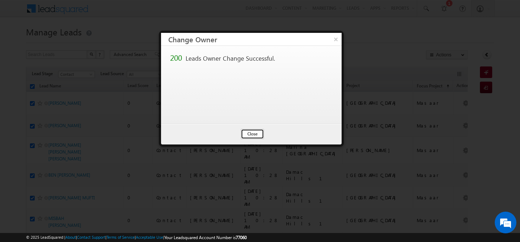
click at [247, 135] on button "Close" at bounding box center [252, 134] width 23 height 10
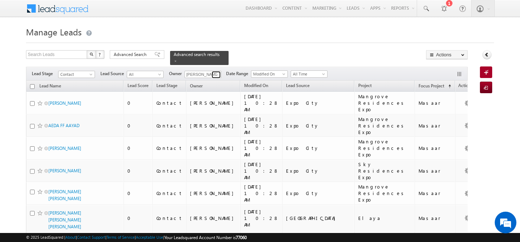
click at [217, 72] on span at bounding box center [217, 75] width 6 height 6
click at [219, 85] on span "[PERSON_NAME][EMAIL_ADDRESS][PERSON_NAME][DOMAIN_NAME]" at bounding box center [219, 87] width 65 height 5
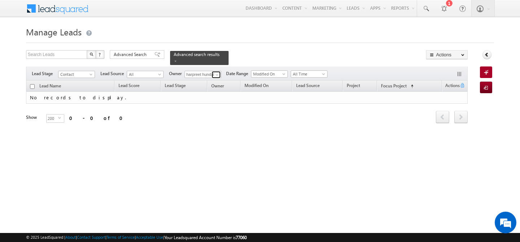
click at [216, 72] on span at bounding box center [217, 75] width 6 height 6
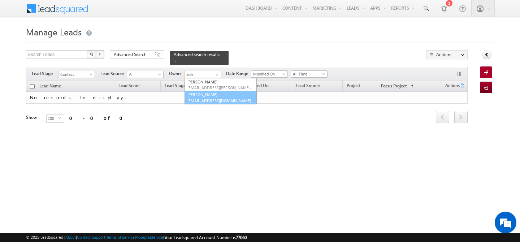
click at [222, 91] on link "[PERSON_NAME] [PERSON_NAME][EMAIL_ADDRESS][DOMAIN_NAME]" at bounding box center [220, 98] width 72 height 14
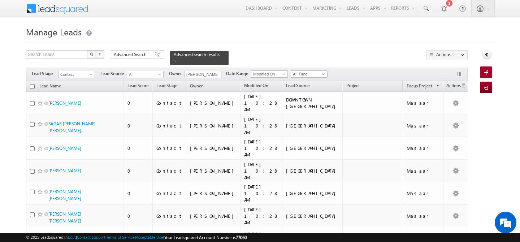
click at [34, 84] on input "checkbox" at bounding box center [32, 86] width 5 height 5
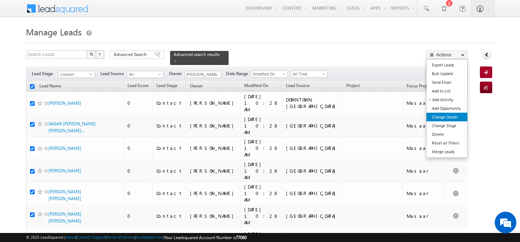
click at [446, 115] on link "Change Owner" at bounding box center [446, 117] width 41 height 9
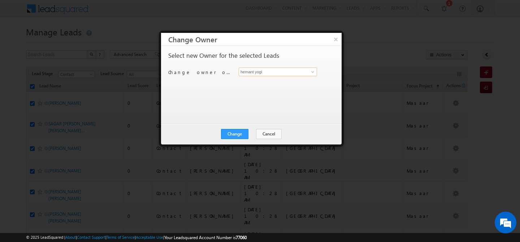
click at [293, 75] on input "hemant yogi" at bounding box center [278, 71] width 78 height 9
click at [287, 87] on span "[PERSON_NAME][EMAIL_ADDRESS][PERSON_NAME][DOMAIN_NAME]" at bounding box center [273, 85] width 65 height 5
click at [233, 136] on button "Change" at bounding box center [234, 134] width 27 height 10
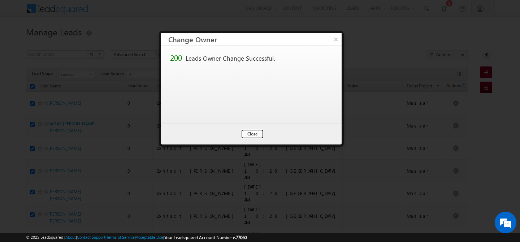
click at [248, 131] on button "Close" at bounding box center [252, 134] width 23 height 10
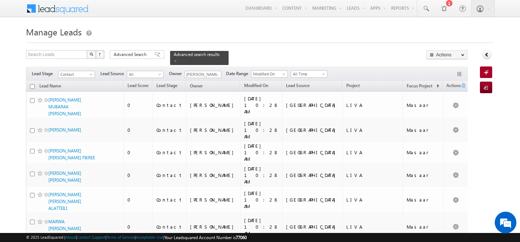
click at [31, 84] on input "checkbox" at bounding box center [32, 86] width 5 height 5
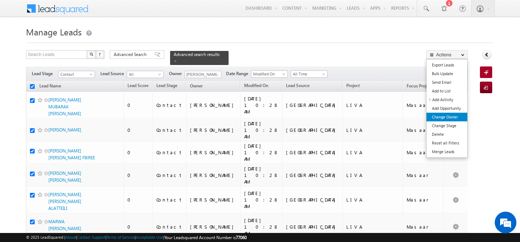
click at [450, 114] on link "Change Owner" at bounding box center [446, 117] width 41 height 9
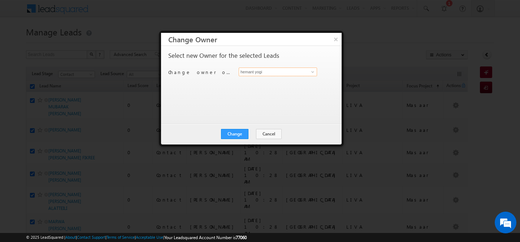
click at [277, 73] on input "hemant yogi" at bounding box center [278, 71] width 78 height 9
click at [268, 85] on span "[PERSON_NAME][EMAIL_ADDRESS][DOMAIN_NAME]" at bounding box center [273, 85] width 65 height 5
click at [232, 135] on button "Change" at bounding box center [234, 134] width 27 height 10
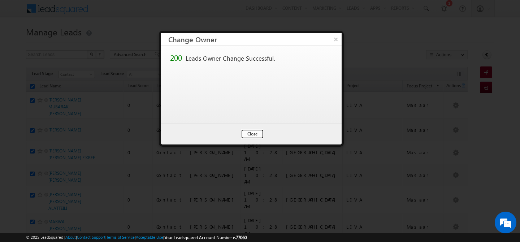
click at [244, 133] on button "Close" at bounding box center [252, 134] width 23 height 10
